Goal: Information Seeking & Learning: Find specific fact

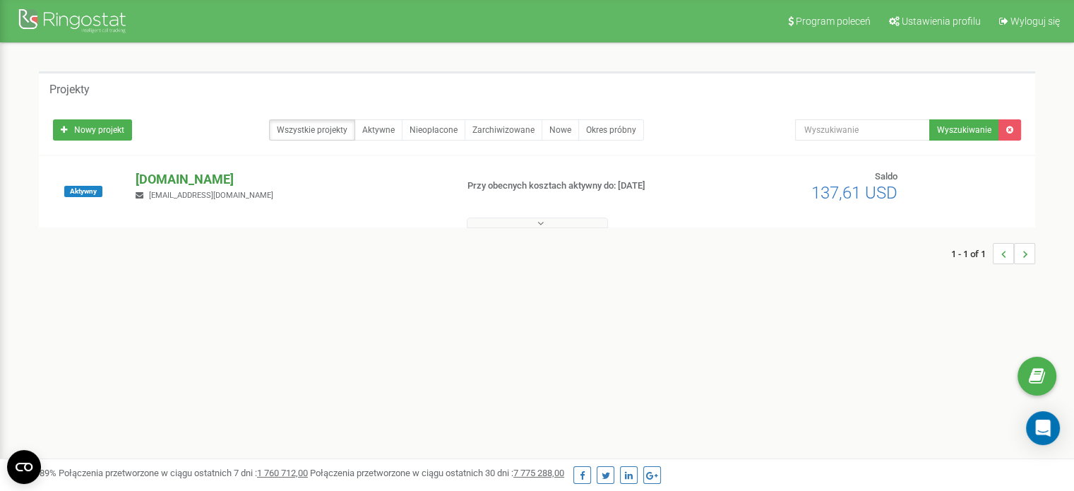
click at [168, 186] on p "[DOMAIN_NAME]" at bounding box center [290, 179] width 308 height 18
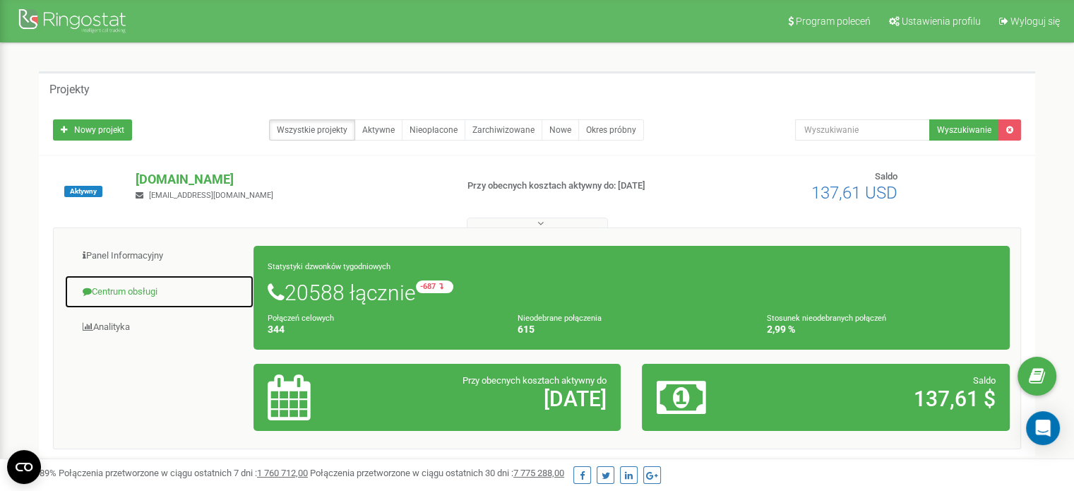
click at [136, 286] on link "Centrum obsługi" at bounding box center [159, 292] width 190 height 35
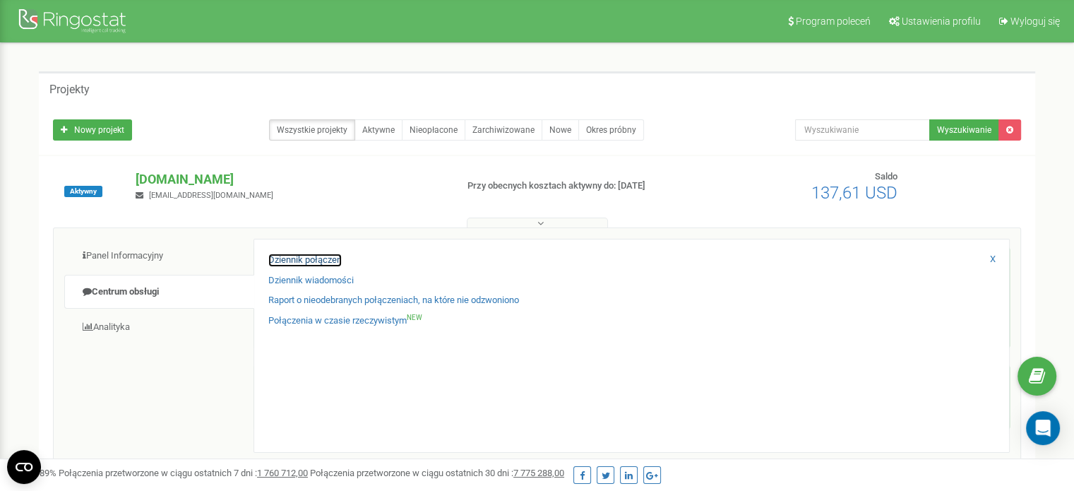
click at [318, 260] on link "Dziennik połączeń" at bounding box center [304, 259] width 73 height 13
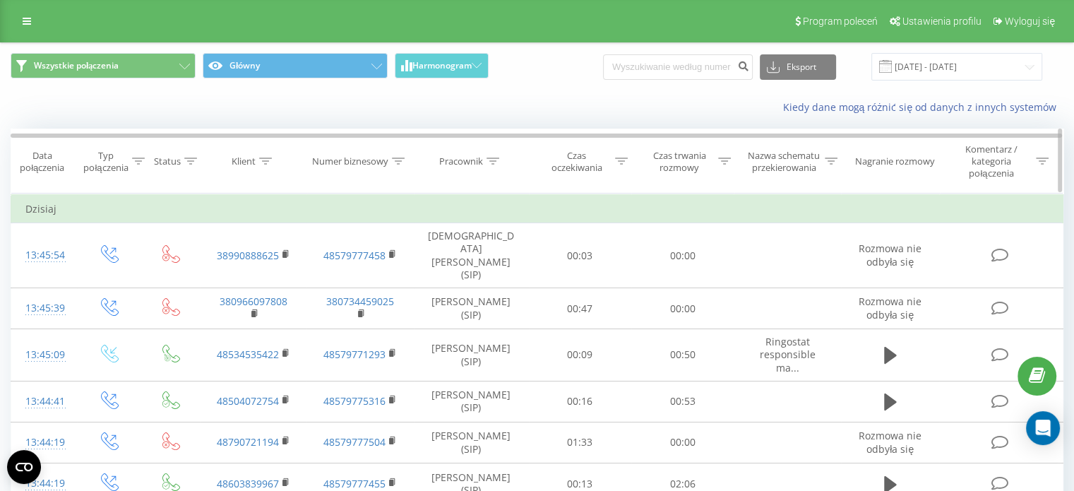
click at [491, 157] on icon at bounding box center [492, 160] width 13 height 7
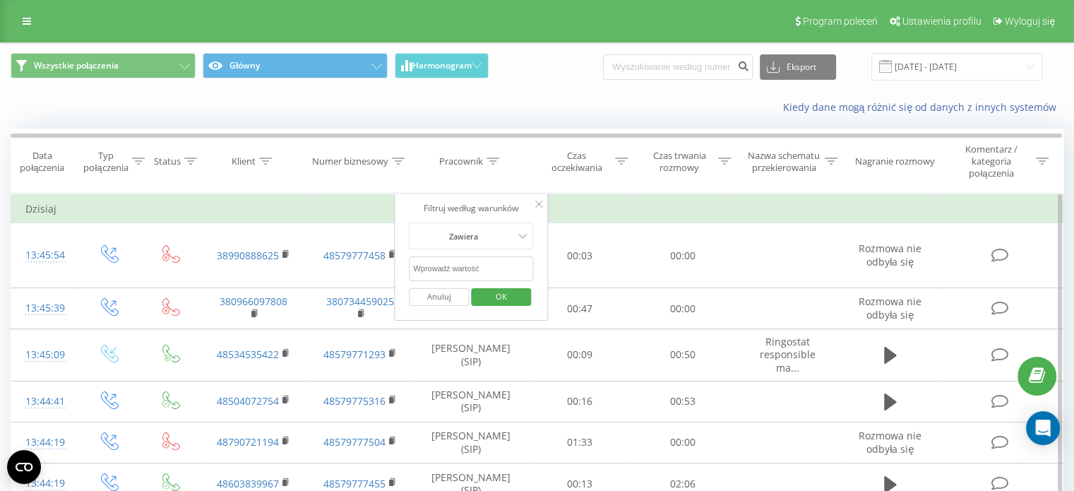
click at [485, 264] on input "text" at bounding box center [471, 268] width 124 height 25
click button "OK" at bounding box center [501, 297] width 60 height 18
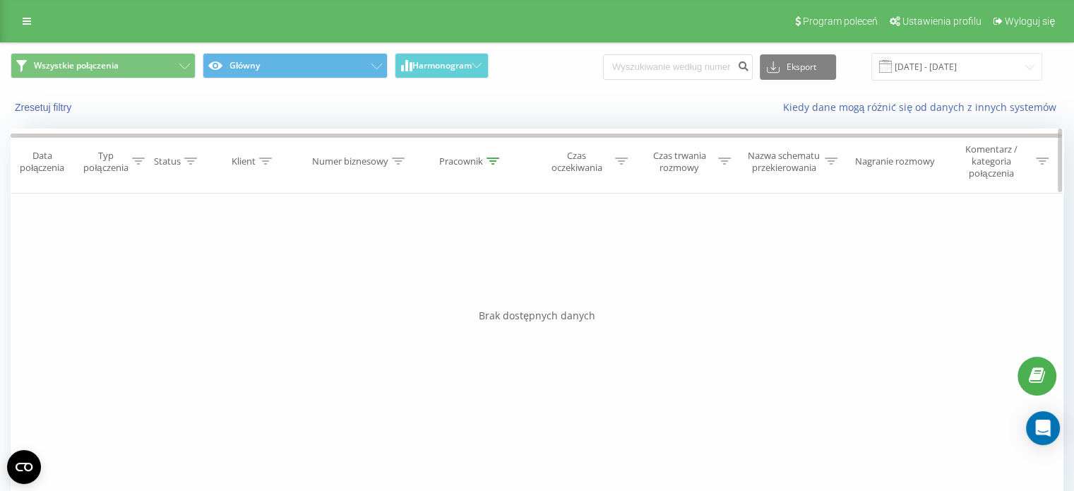
click at [498, 158] on icon at bounding box center [492, 160] width 13 height 7
click at [458, 268] on input "ksenia" at bounding box center [471, 268] width 124 height 25
type input "k"
type input "ks"
click button "OK" at bounding box center [501, 297] width 60 height 18
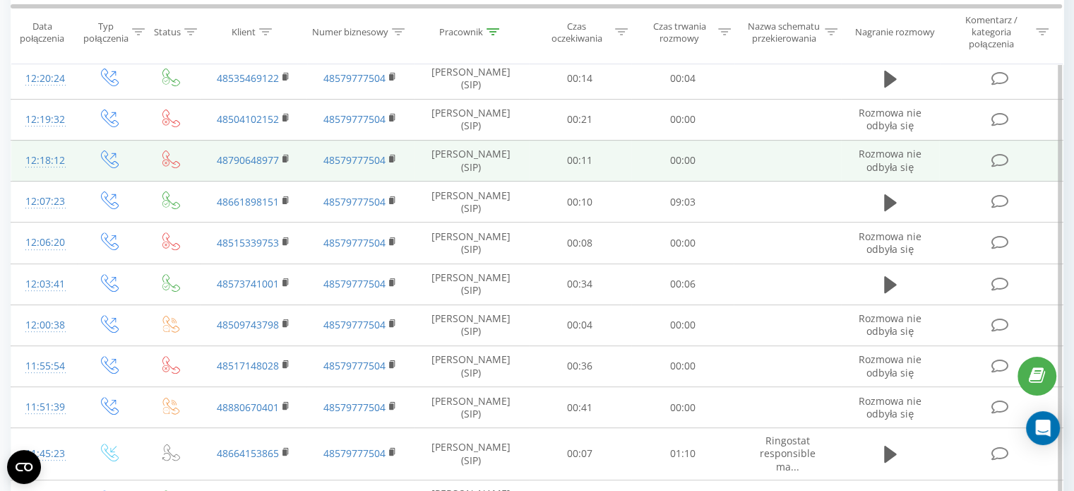
scroll to position [494, 0]
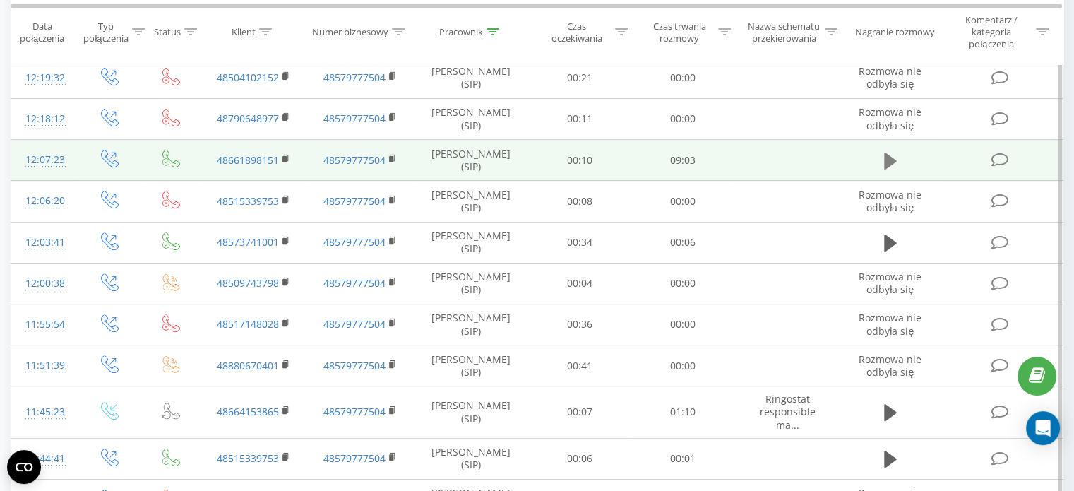
click at [890, 160] on icon at bounding box center [890, 160] width 13 height 17
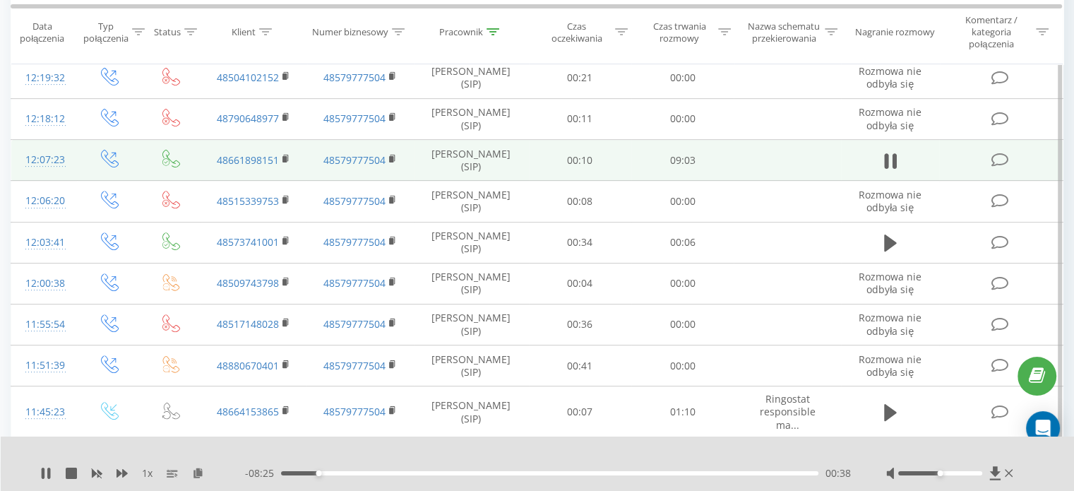
click at [412, 467] on div "- 08:25 00:38 00:38" at bounding box center [548, 473] width 606 height 14
click at [412, 471] on div "02:13" at bounding box center [549, 473] width 537 height 4
click at [476, 477] on div "- 06:49 02:14 02:14" at bounding box center [548, 473] width 606 height 14
click at [466, 473] on div "02:14" at bounding box center [549, 473] width 537 height 4
click at [495, 476] on div "- 09:03 00:00 00:00" at bounding box center [548, 473] width 606 height 14
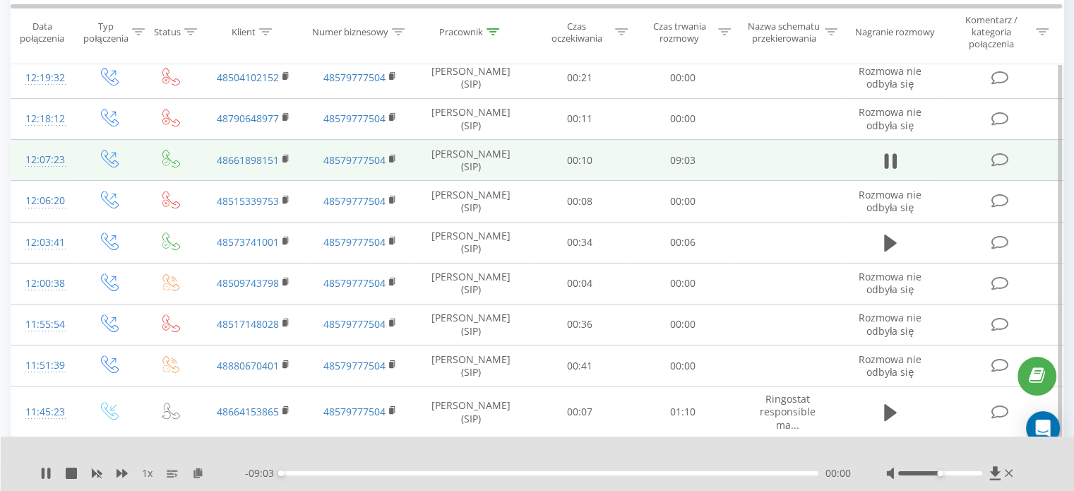
click at [608, 474] on div "00:00" at bounding box center [549, 473] width 537 height 4
